Goal: Browse casually: Explore the website without a specific task or goal

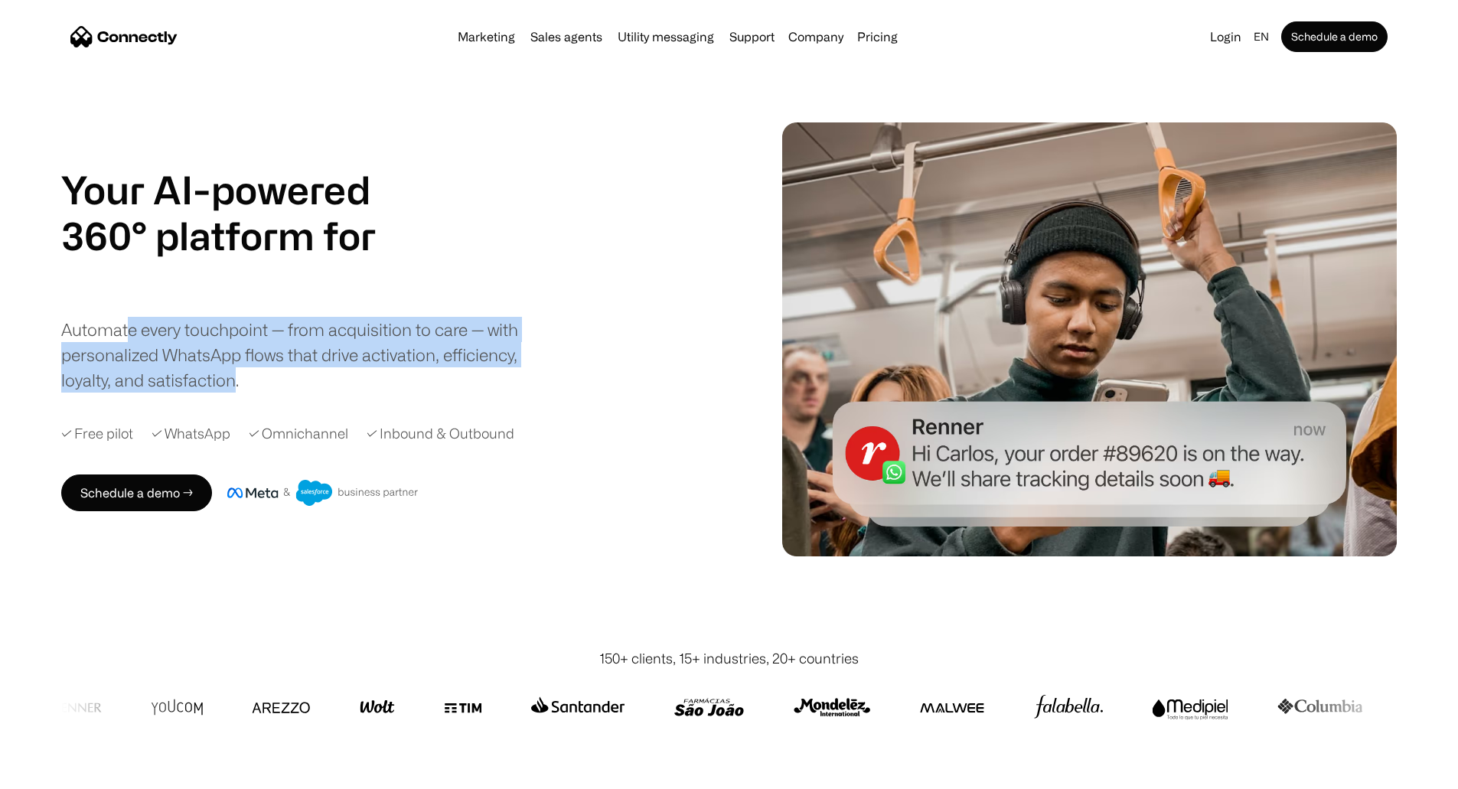
drag, startPoint x: 181, startPoint y: 354, endPoint x: 380, endPoint y: 409, distance: 206.5
click at [380, 393] on div "Automate every touchpoint — from acquisition to care — with personalized WhatsA…" at bounding box center [302, 355] width 482 height 76
click at [359, 393] on div "Automate every touchpoint — from acquisition to care — with personalized WhatsA…" at bounding box center [302, 355] width 482 height 76
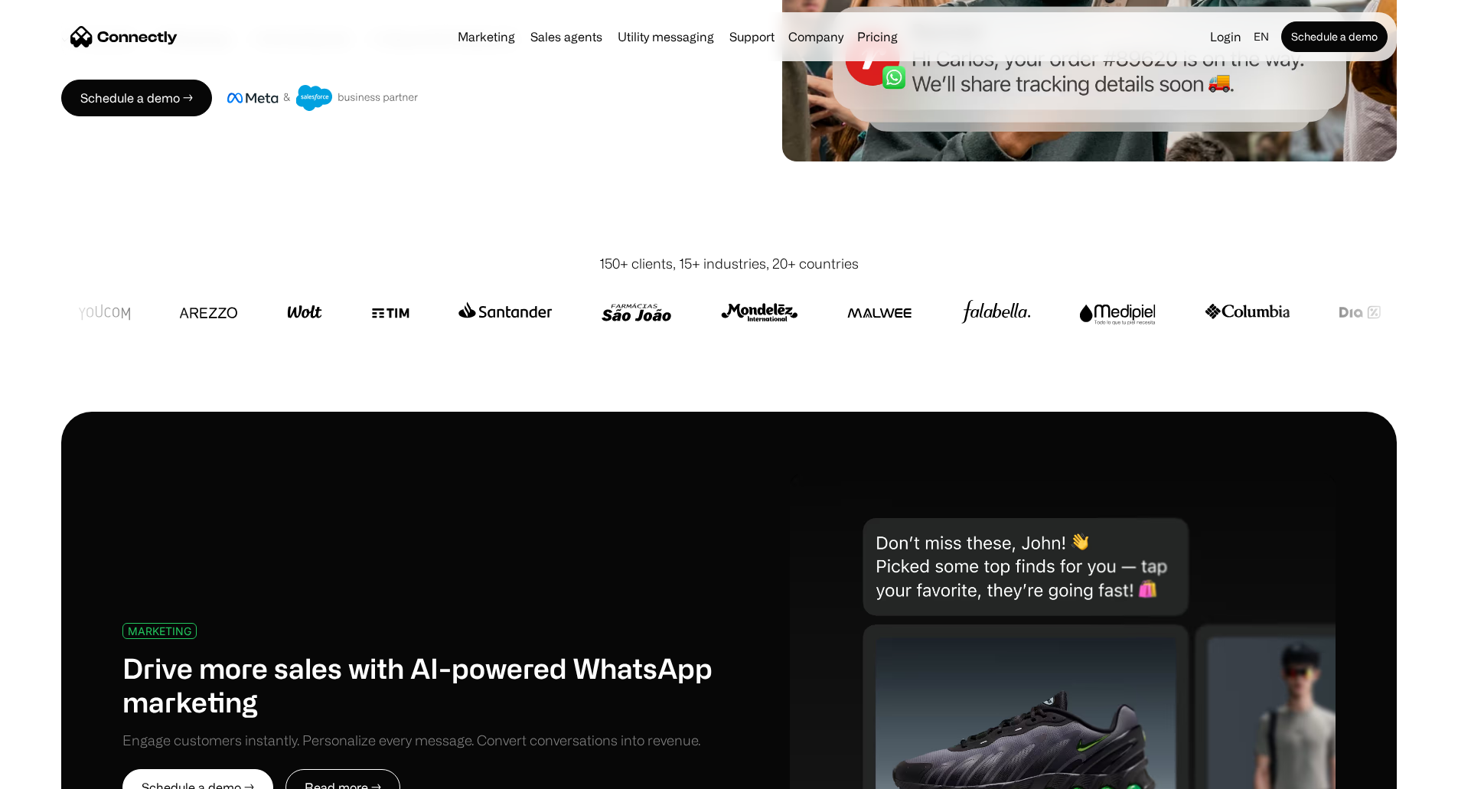
scroll to position [306, 0]
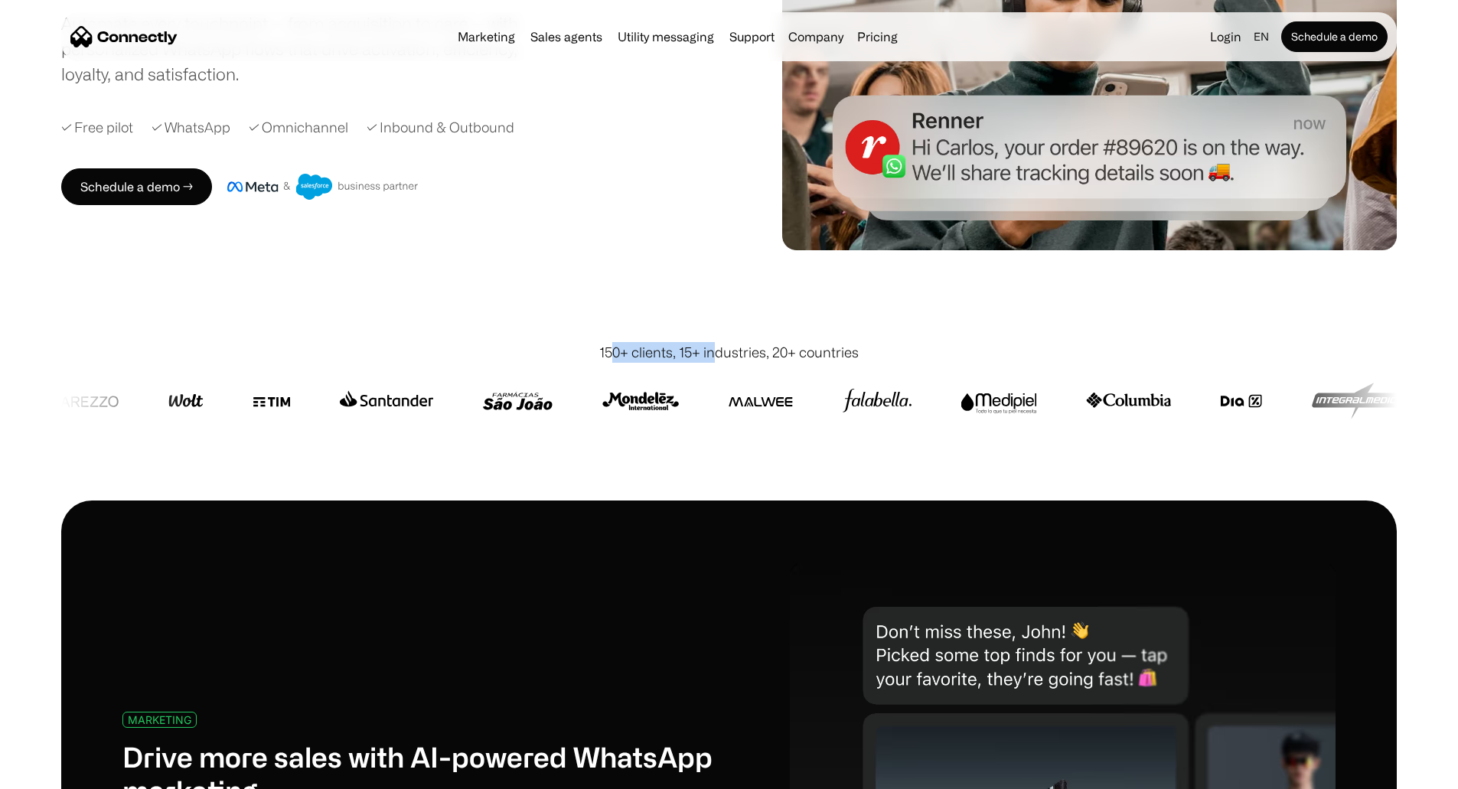
drag, startPoint x: 616, startPoint y: 315, endPoint x: 718, endPoint y: 318, distance: 101.8
click at [718, 342] on div "150+ clients, 15+ industries, 20+ countries" at bounding box center [728, 352] width 259 height 21
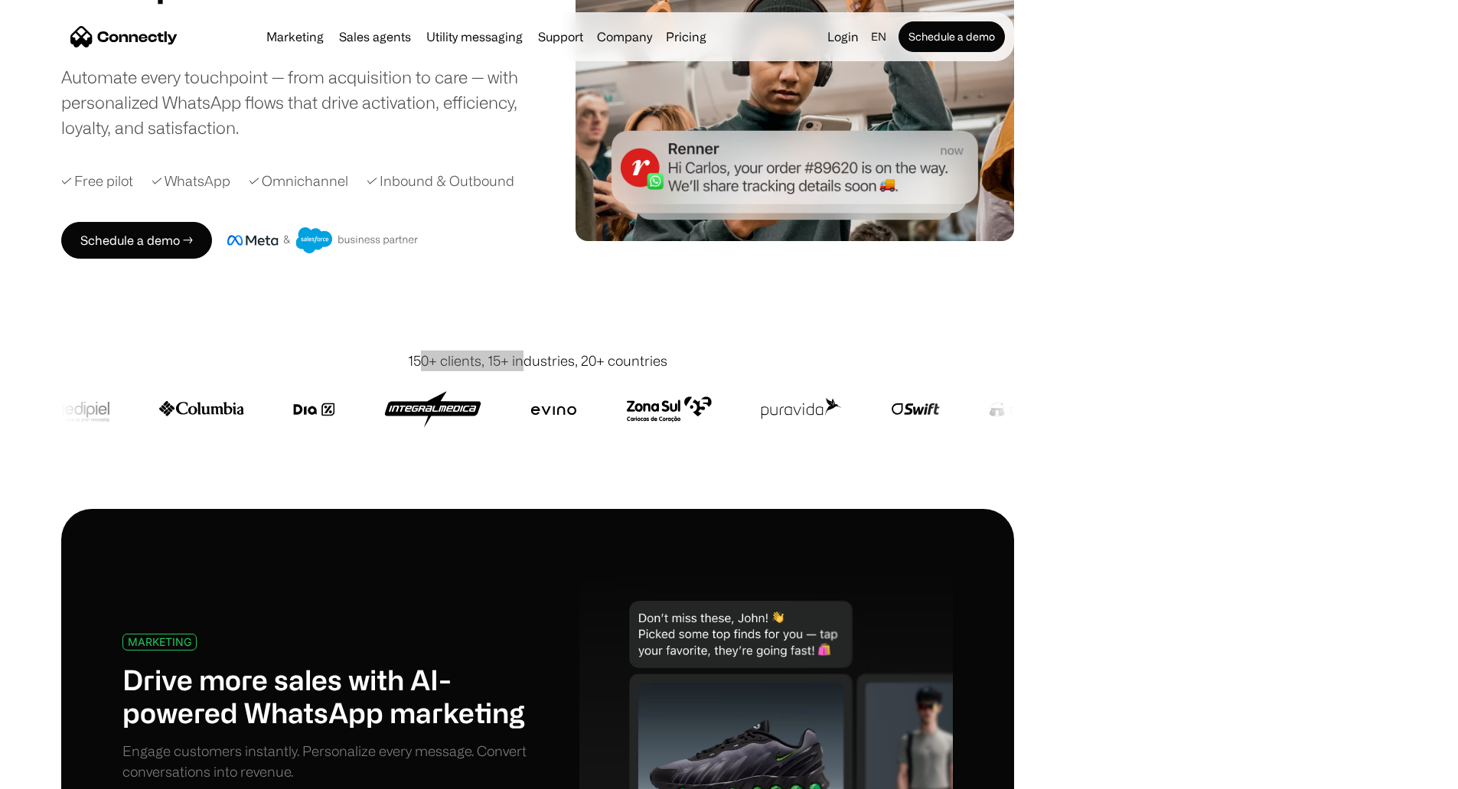
scroll to position [230, 0]
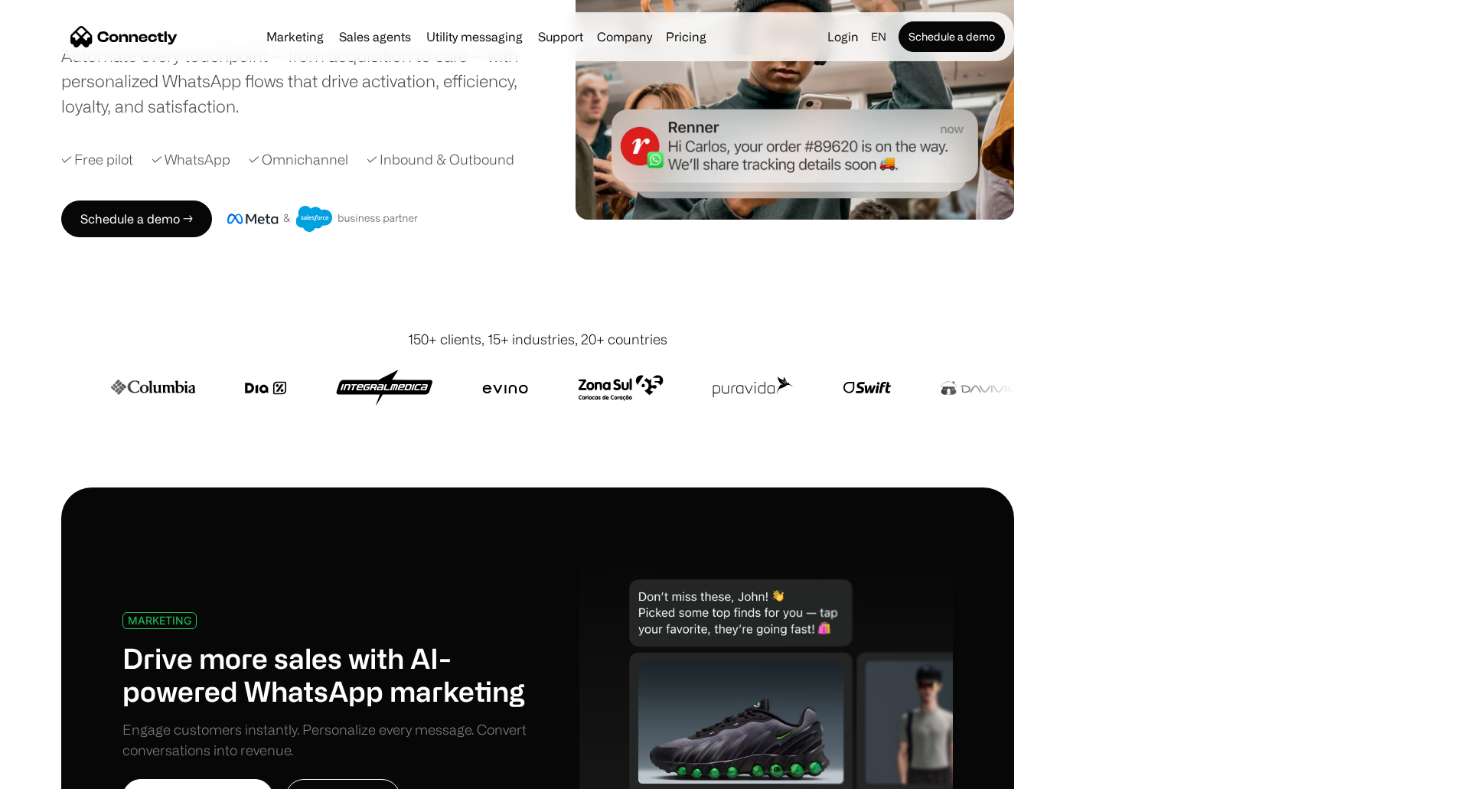
click at [655, 350] on div "150+ clients, 15+ industries, 20+ countries" at bounding box center [537, 339] width 259 height 21
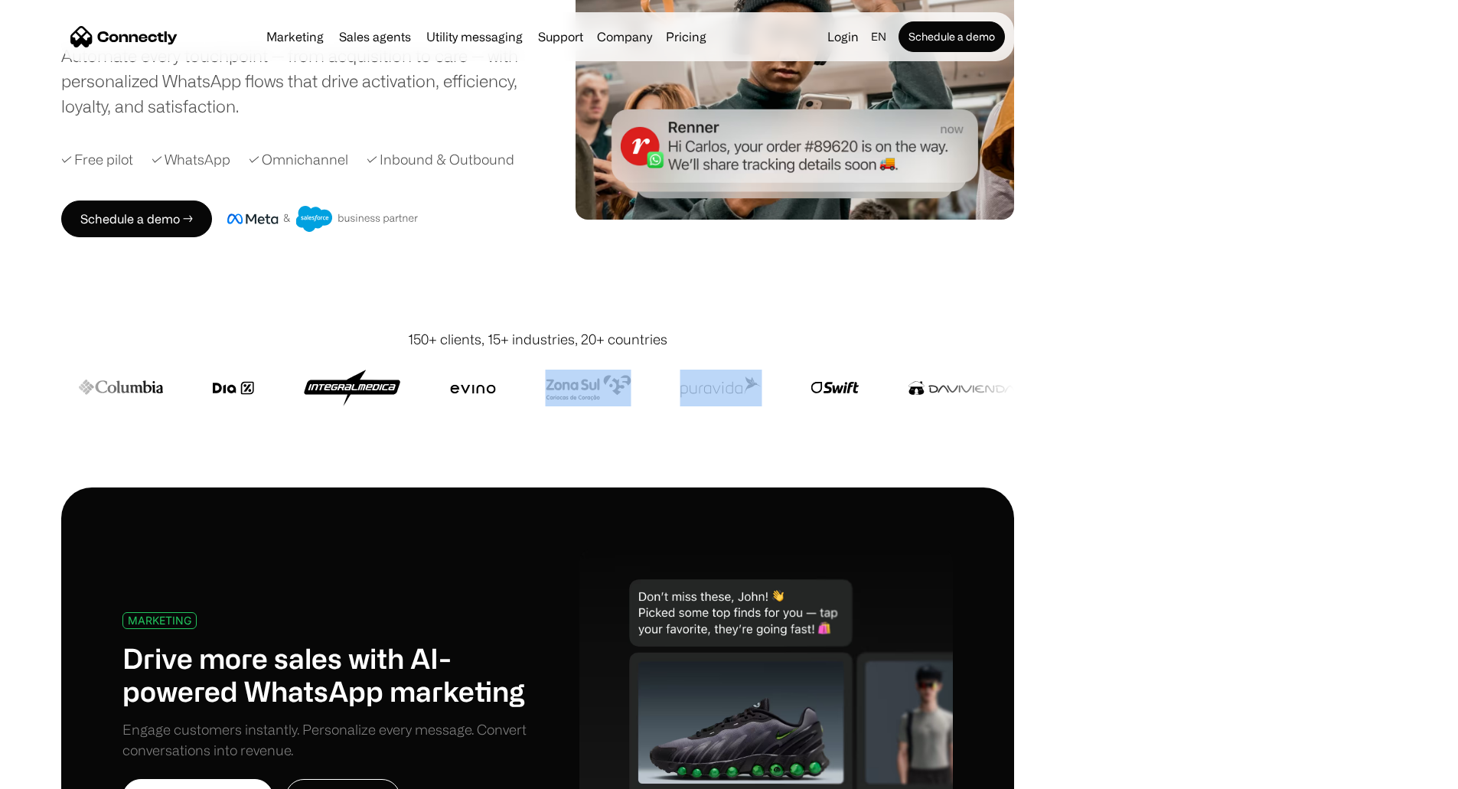
drag, startPoint x: 687, startPoint y: 442, endPoint x: 624, endPoint y: 452, distance: 64.3
click at [624, 406] on div at bounding box center [52, 388] width 2851 height 37
click at [803, 406] on img at bounding box center [827, 388] width 48 height 37
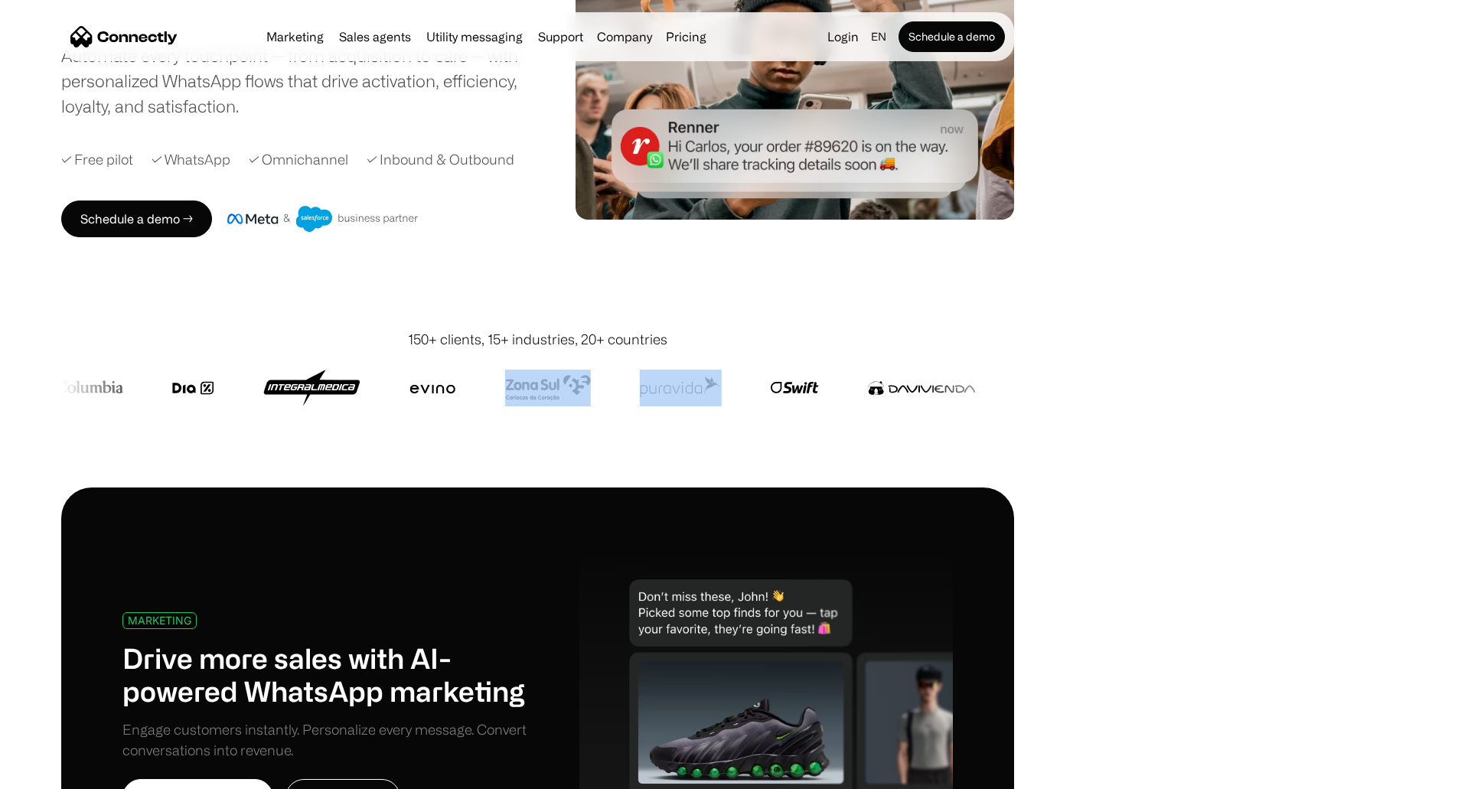
click at [640, 406] on img at bounding box center [681, 388] width 82 height 37
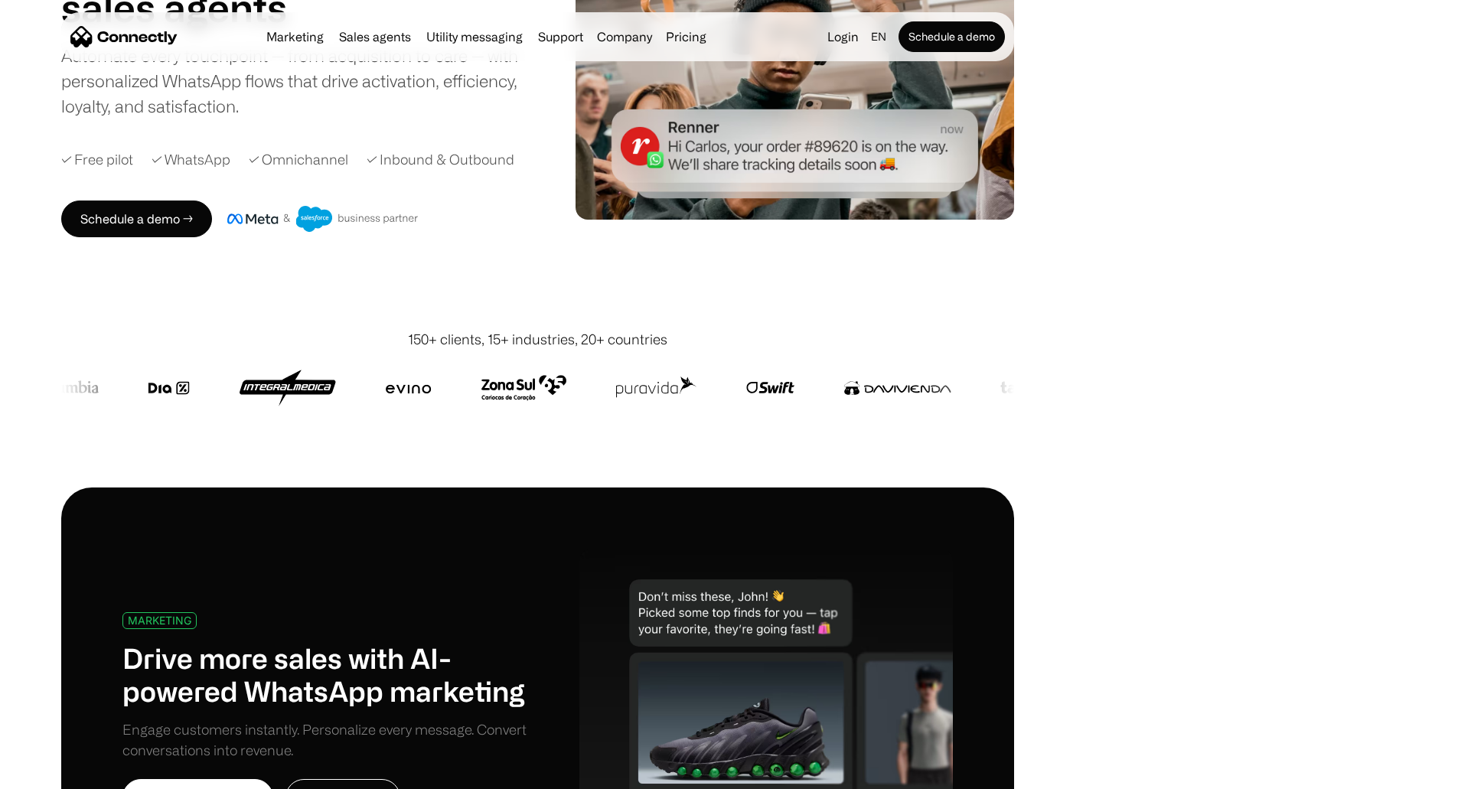
click at [609, 237] on div "Your AI-powered 360° platform for sales agents support utility sales agents Sli…" at bounding box center [537, 65] width 953 height 344
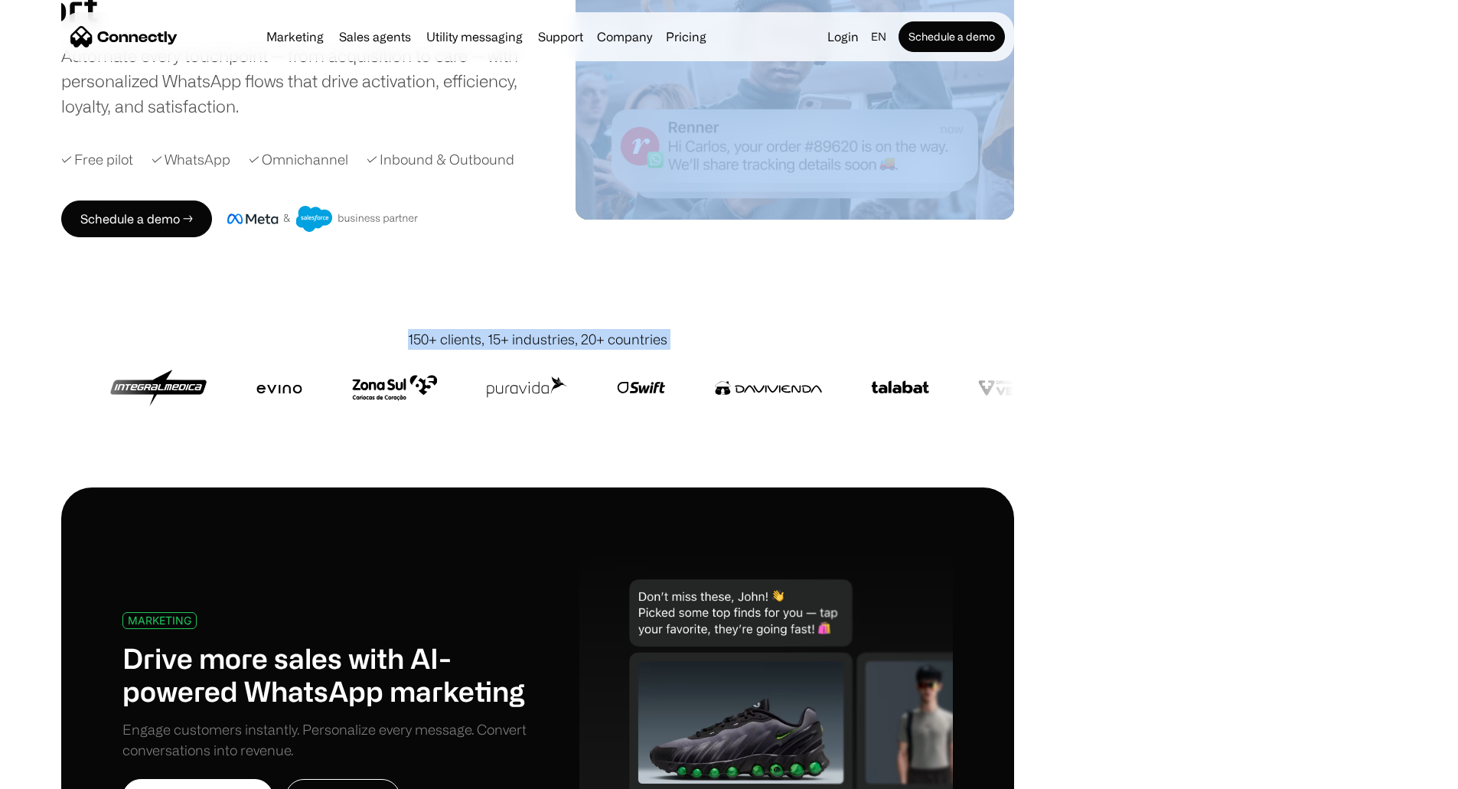
drag, startPoint x: 876, startPoint y: 351, endPoint x: 873, endPoint y: 492, distance: 140.8
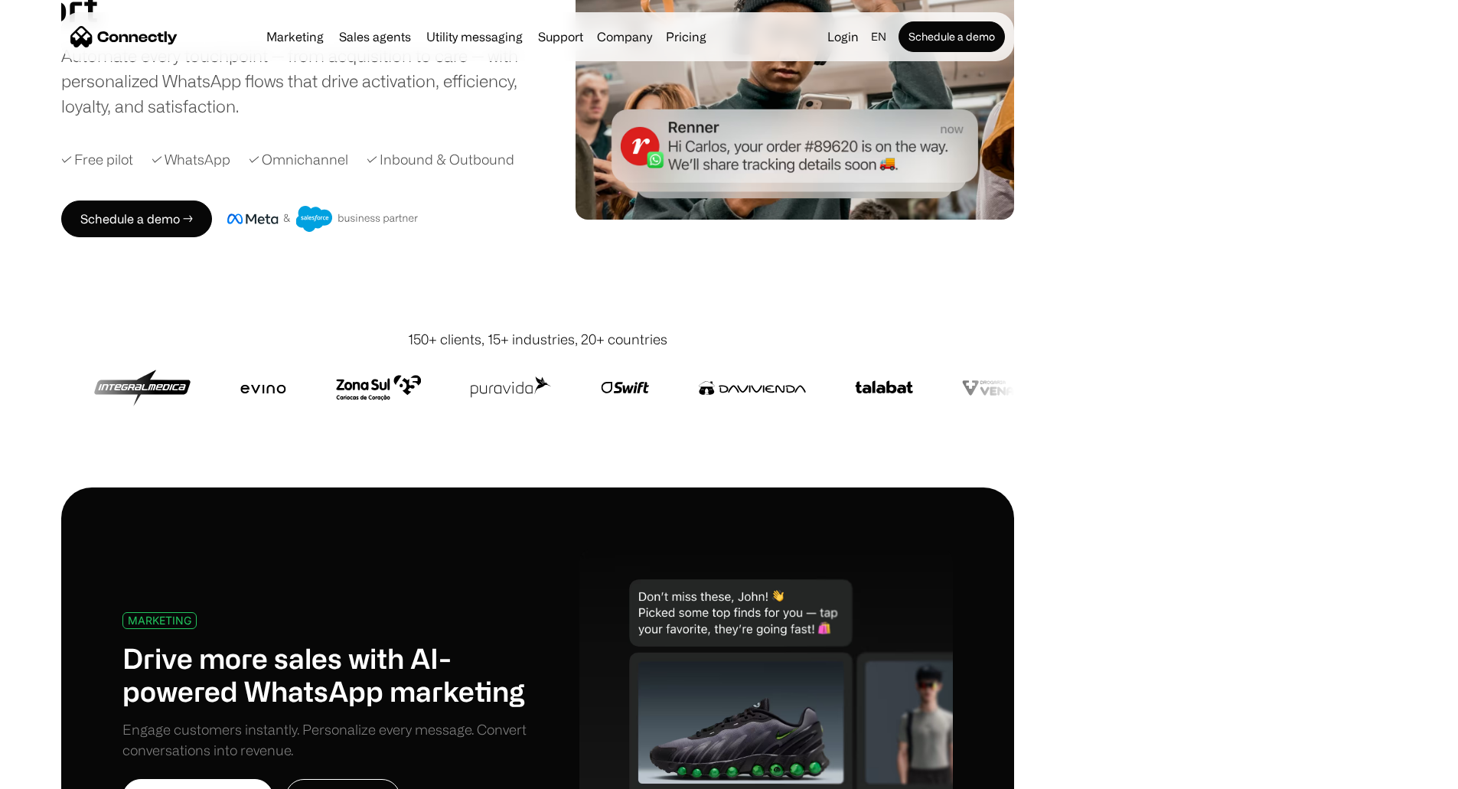
drag, startPoint x: 866, startPoint y: 446, endPoint x: 863, endPoint y: 457, distance: 11.0
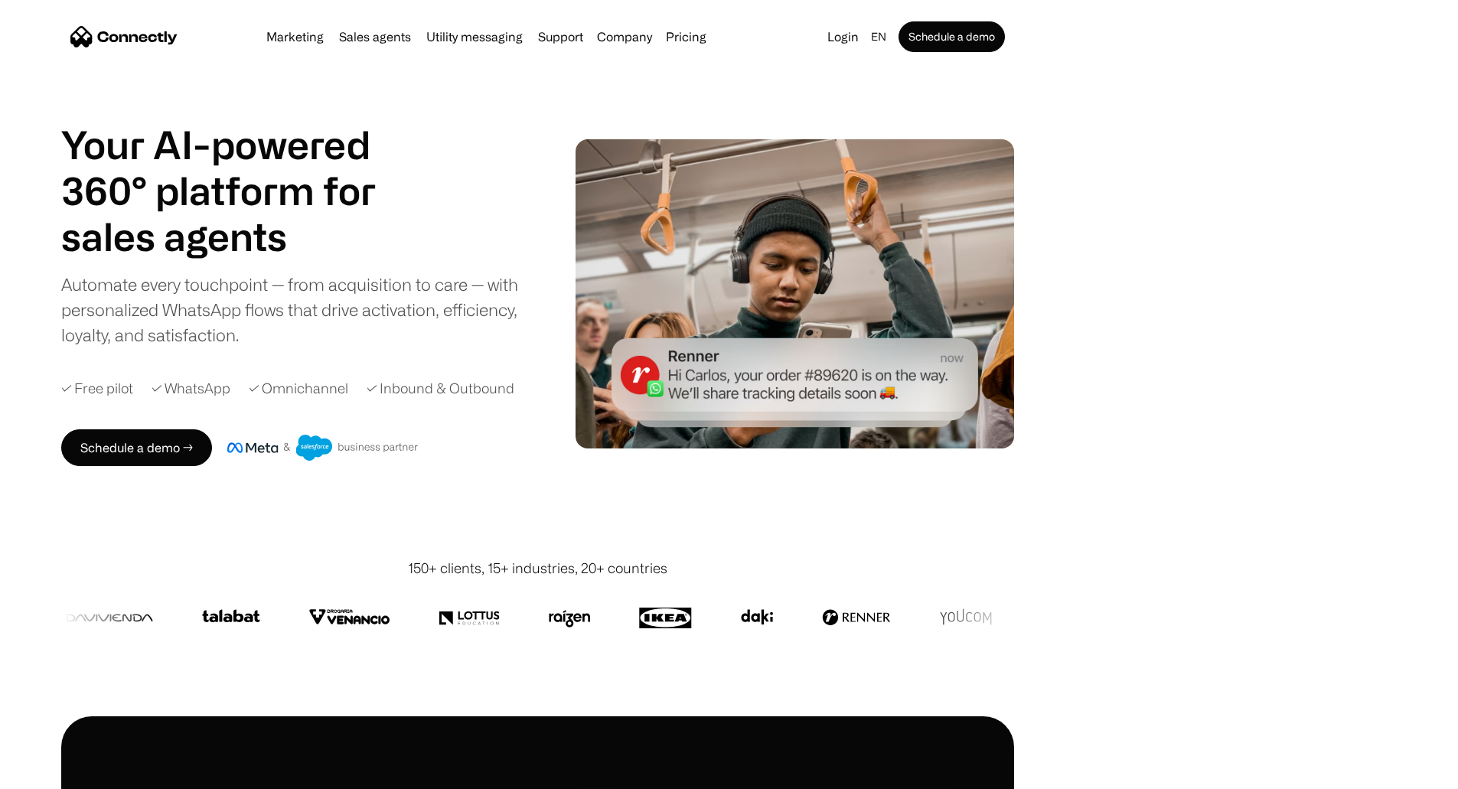
scroll to position [0, 0]
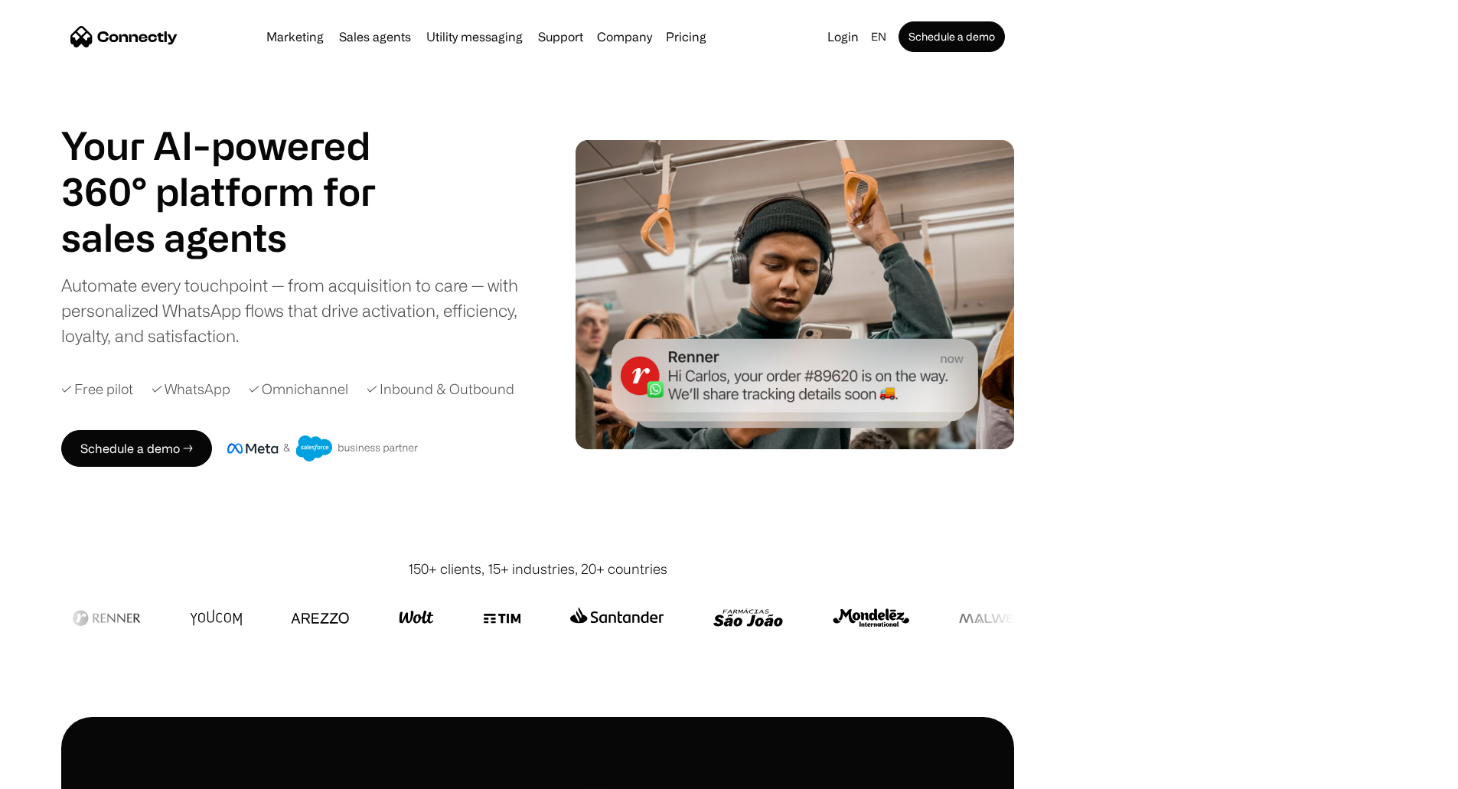
click at [1025, 467] on div "Your AI-powered 360° platform for sales agents support utility sales agents Sli…" at bounding box center [537, 294] width 1075 height 344
